Goal: Transaction & Acquisition: Obtain resource

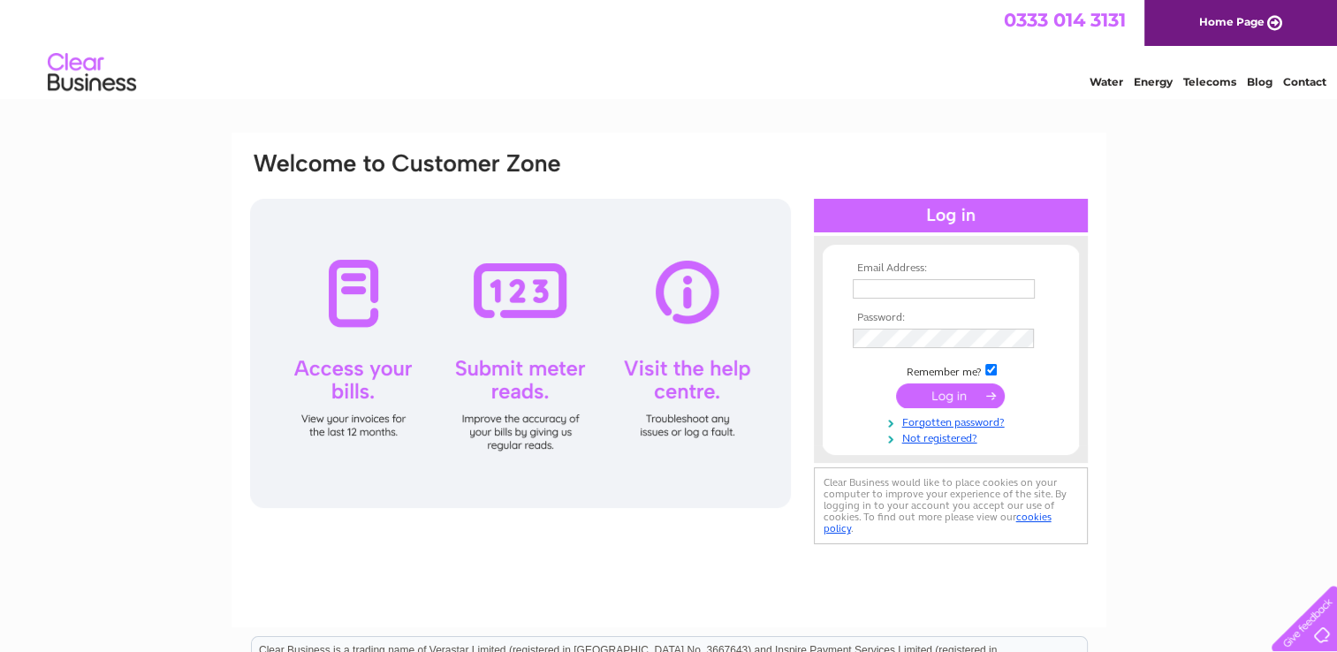
drag, startPoint x: 0, startPoint y: 0, endPoint x: 927, endPoint y: 292, distance: 971.8
click at [927, 292] on input "text" at bounding box center [944, 288] width 182 height 19
type input "[EMAIL_ADDRESS][DOMAIN_NAME]"
click at [896, 384] on input "submit" at bounding box center [950, 396] width 109 height 25
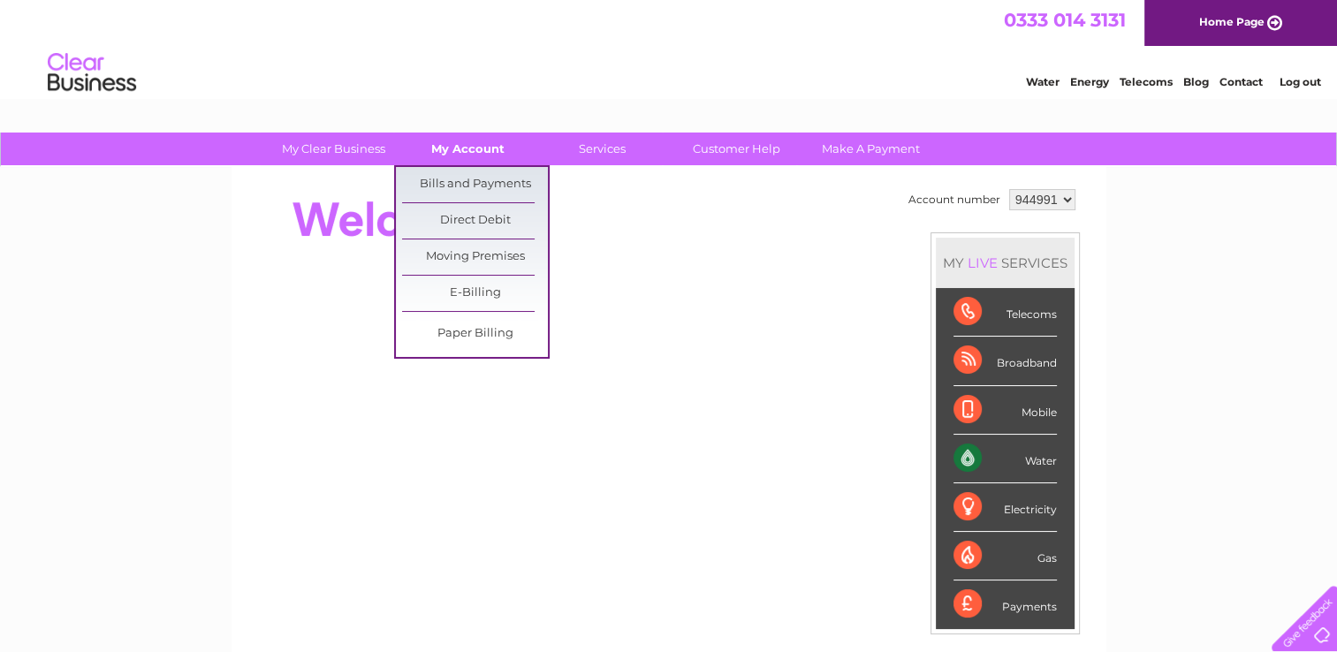
click at [481, 147] on link "My Account" at bounding box center [468, 149] width 146 height 33
click at [478, 183] on link "Bills and Payments" at bounding box center [475, 184] width 146 height 35
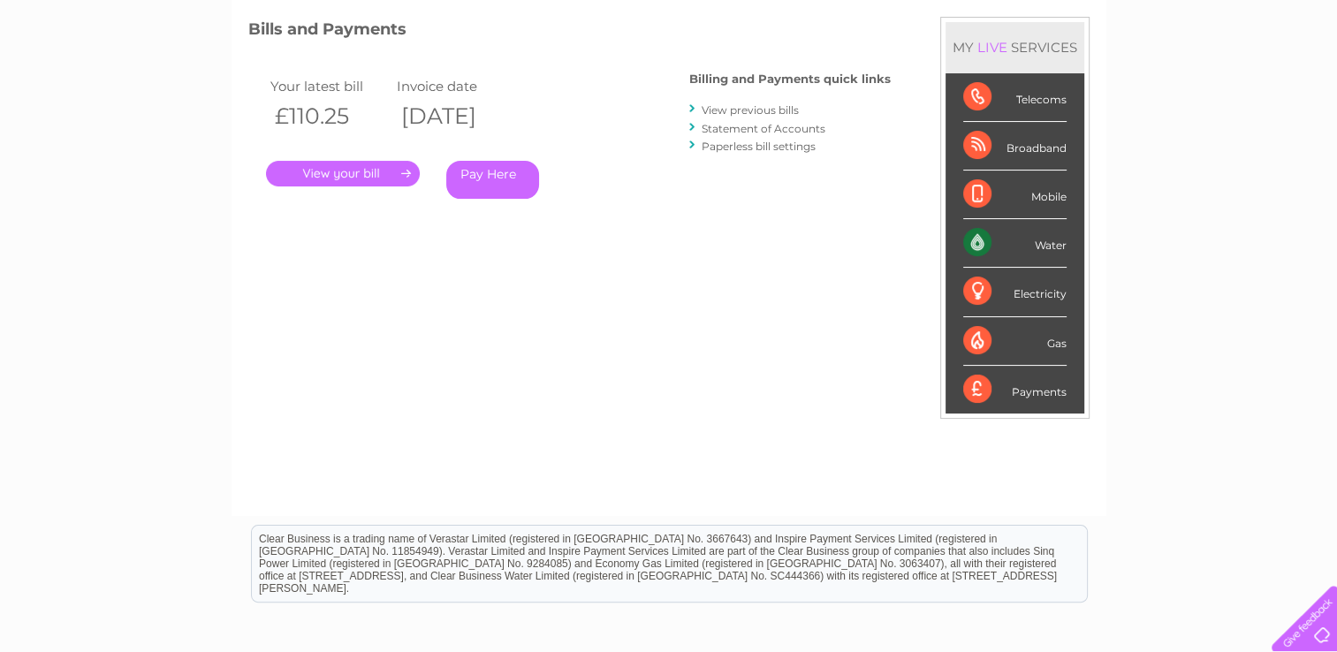
scroll to position [265, 0]
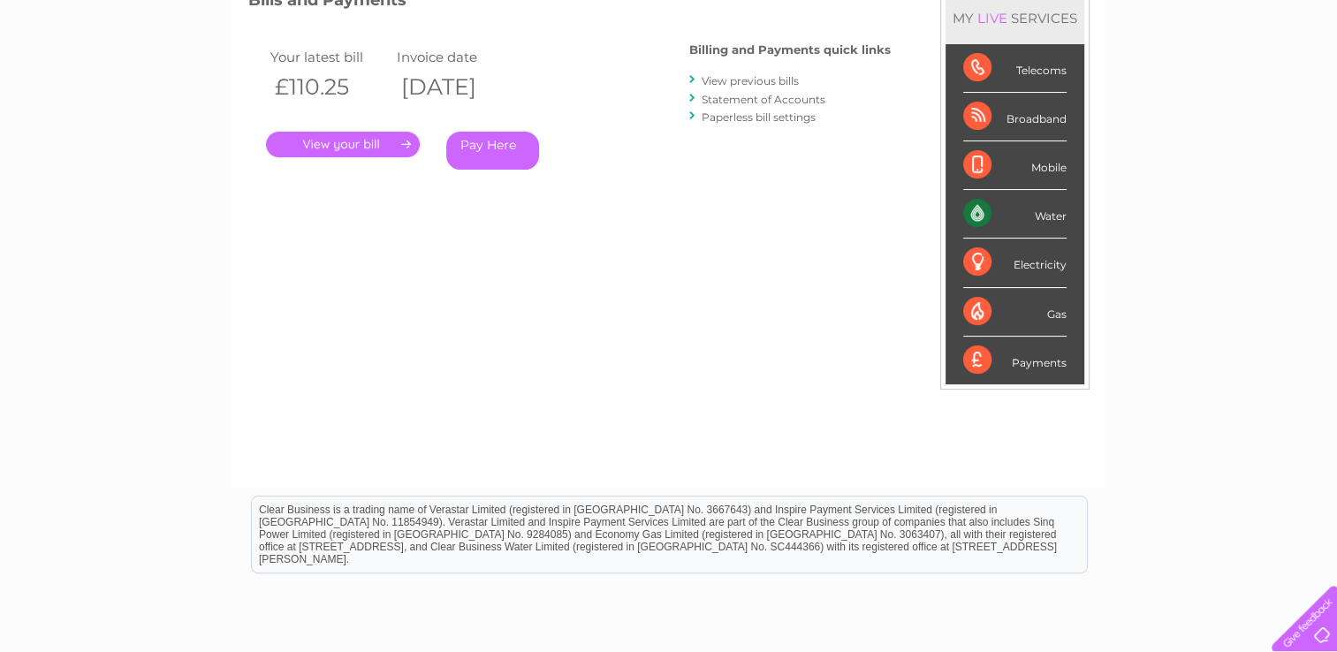
click at [742, 101] on link "Statement of Accounts" at bounding box center [763, 99] width 124 height 13
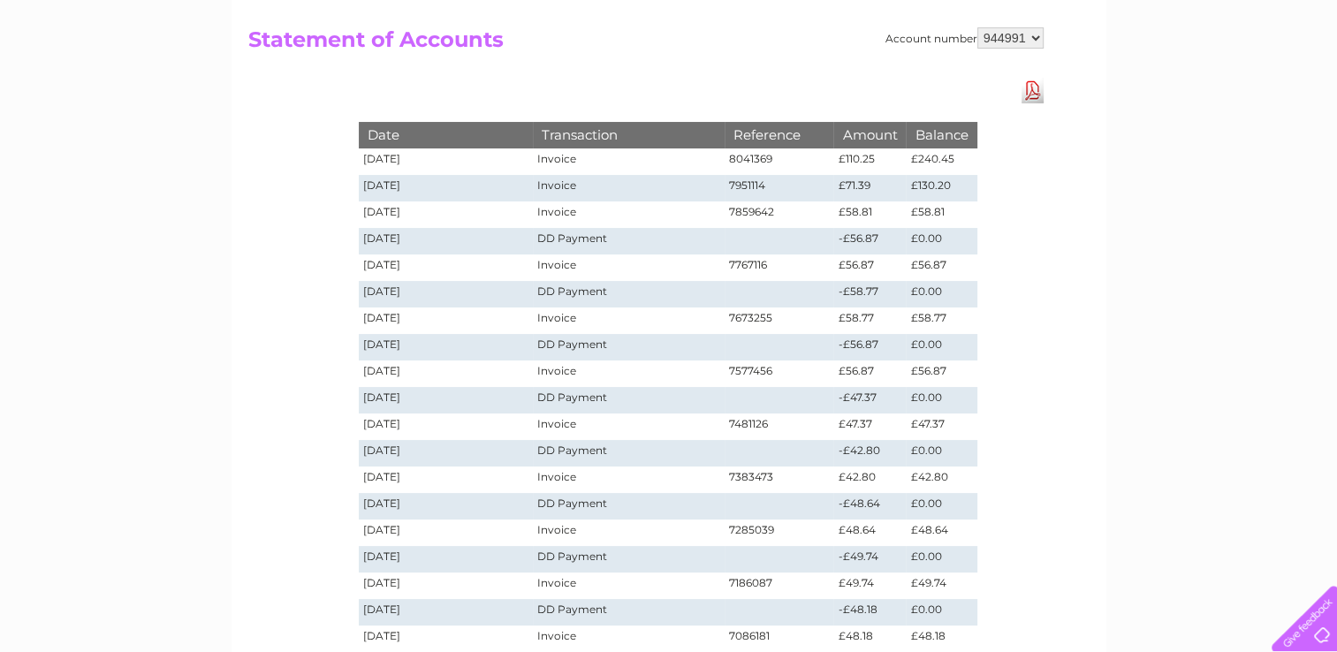
scroll to position [177, 0]
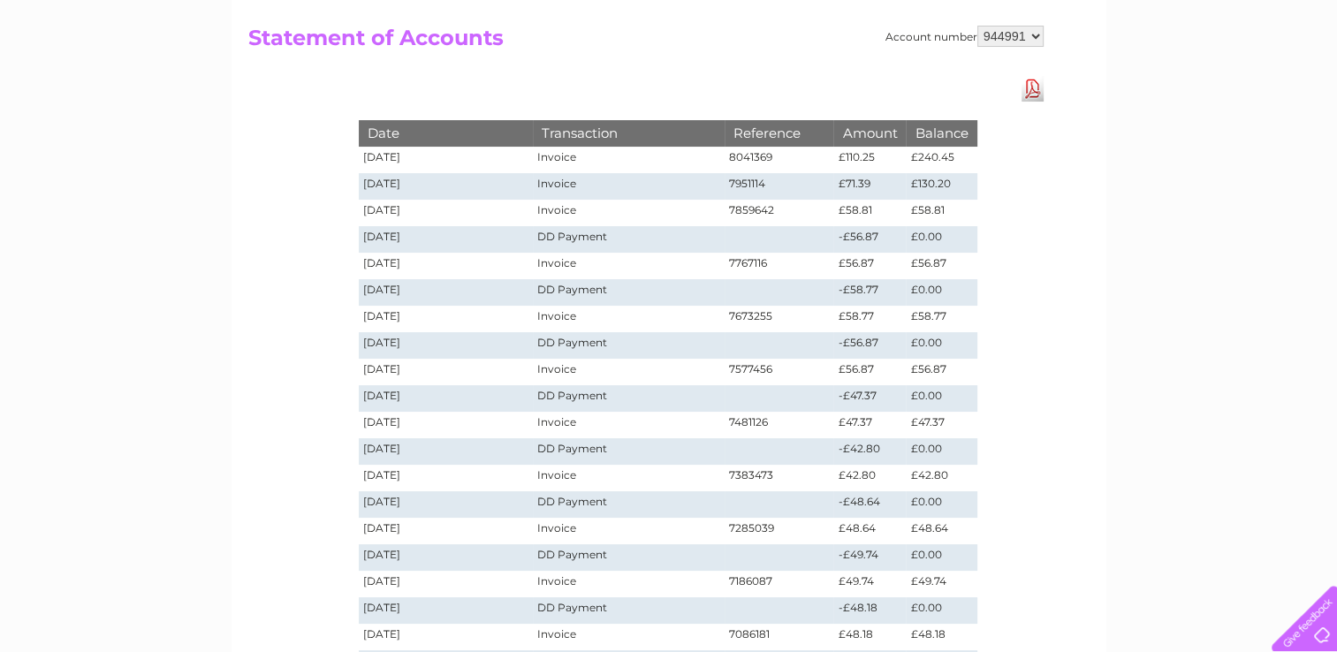
click at [1038, 92] on link "Download Pdf" at bounding box center [1032, 89] width 22 height 26
click at [241, 306] on div "Account number 944991 Statement of Accounts Download Pdf Date Transaction Refer…" at bounding box center [668, 356] width 875 height 732
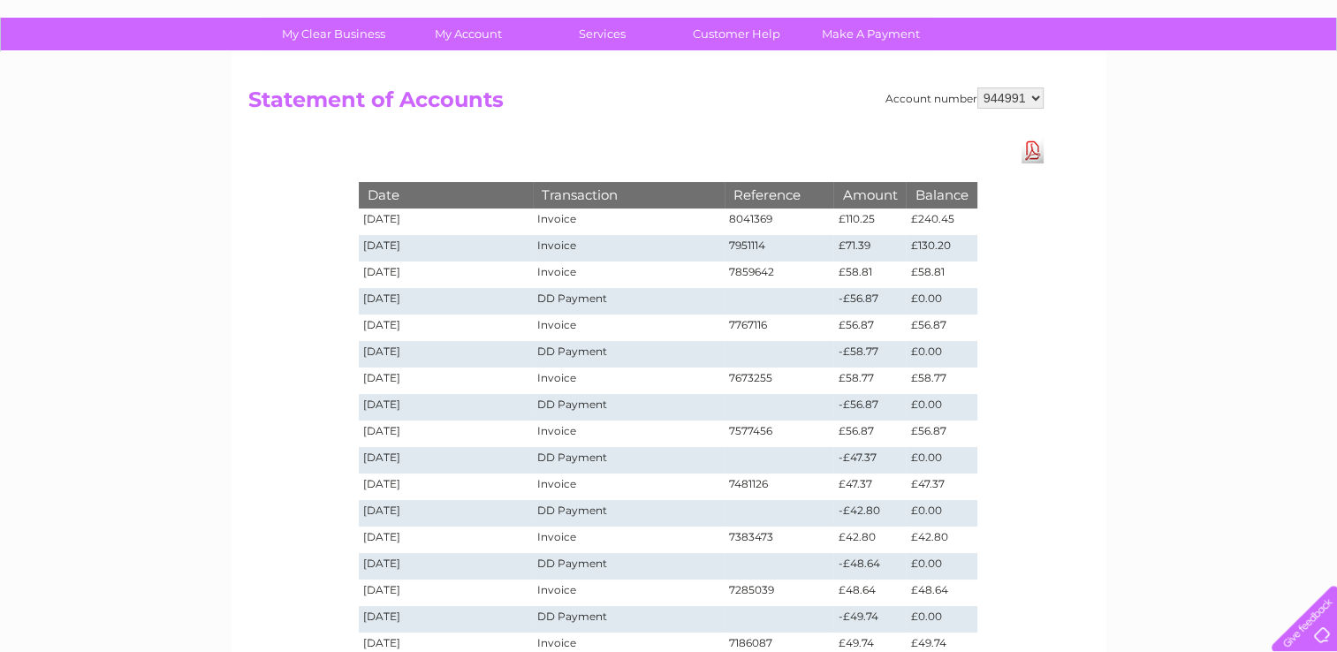
scroll to position [0, 0]
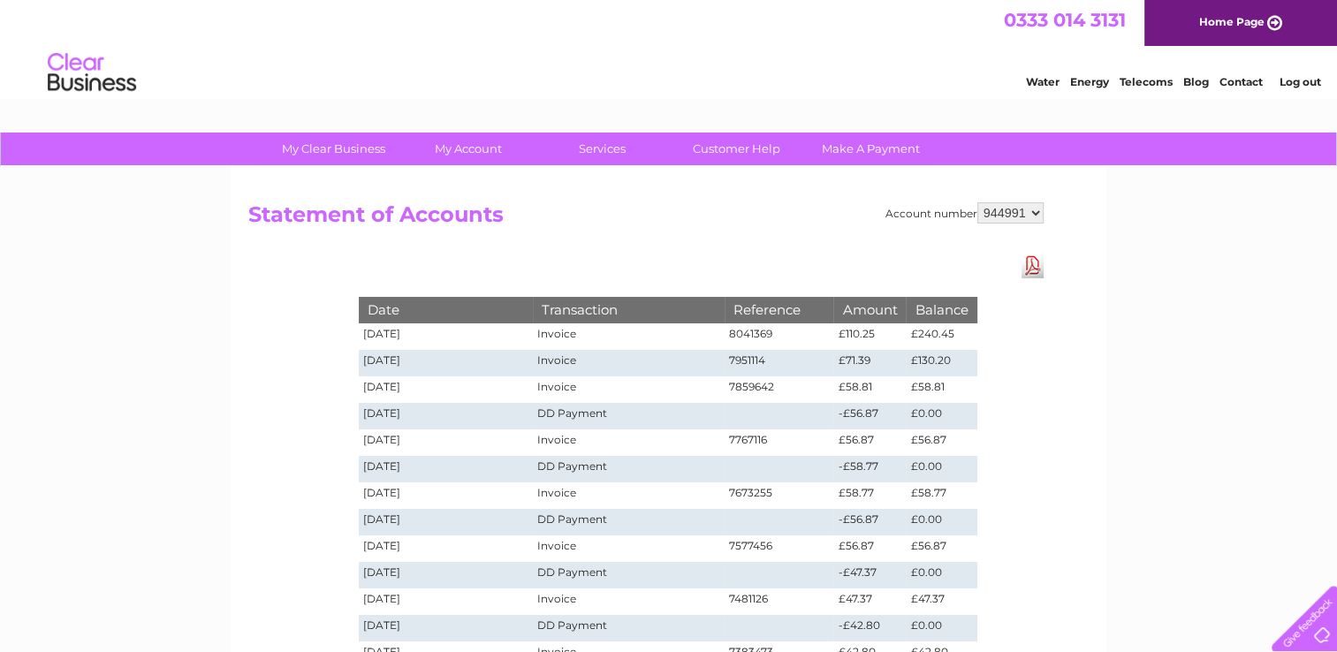
click at [1286, 84] on link "Log out" at bounding box center [1299, 81] width 42 height 13
